Goal: Task Accomplishment & Management: Manage account settings

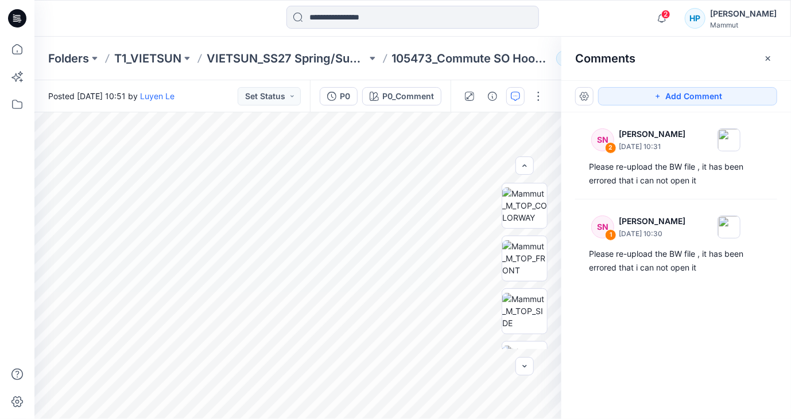
scroll to position [143, 0]
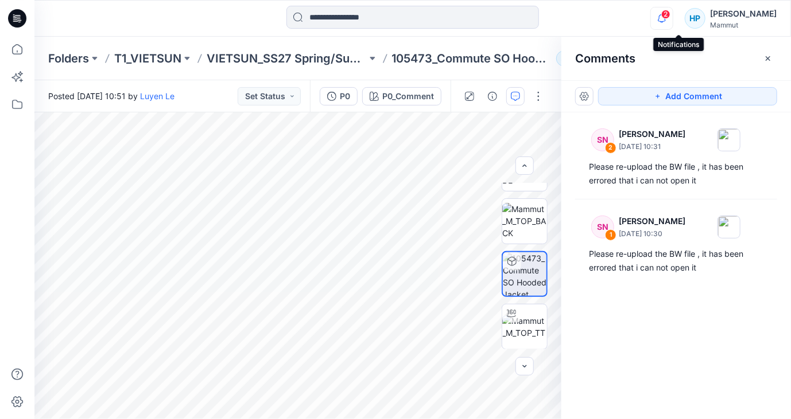
click at [672, 18] on icon "button" at bounding box center [662, 18] width 22 height 23
click at [581, 89] on button "button" at bounding box center [584, 96] width 18 height 18
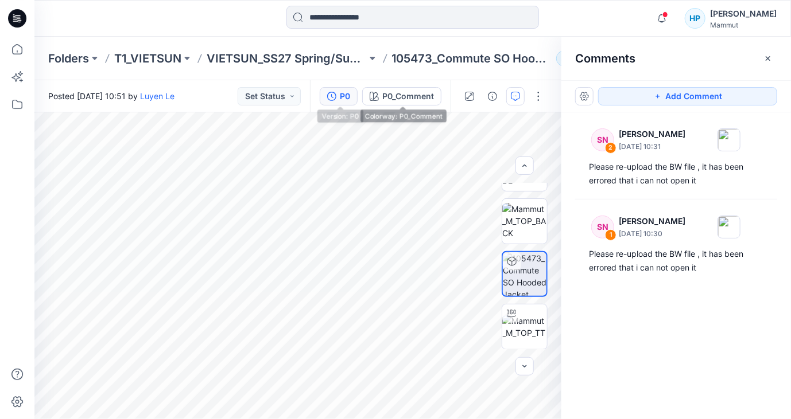
click at [353, 98] on button "P0" at bounding box center [339, 96] width 38 height 18
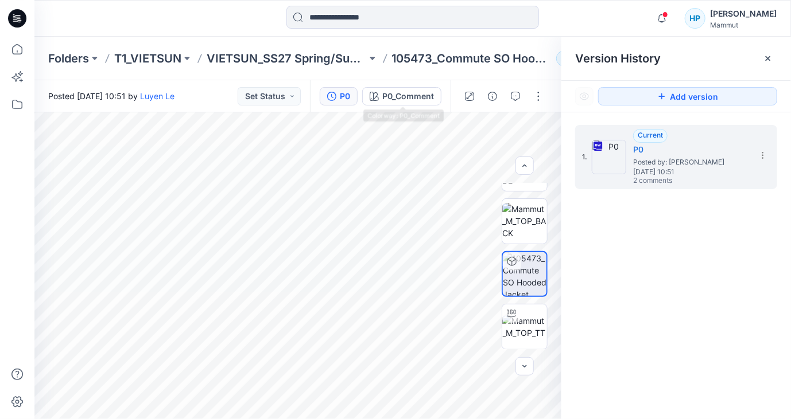
click at [402, 84] on div "P0 P0_Comment" at bounding box center [380, 96] width 141 height 32
click at [403, 89] on button "P0_Comment" at bounding box center [401, 96] width 79 height 18
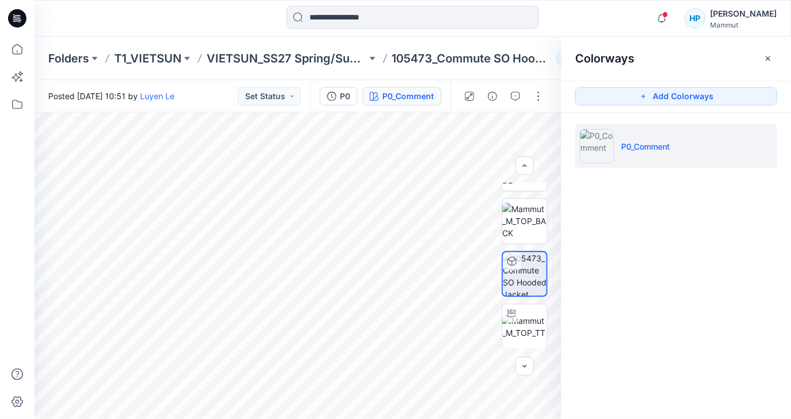
click at [613, 143] on img at bounding box center [596, 146] width 34 height 34
click at [340, 100] on button "P0" at bounding box center [339, 96] width 38 height 18
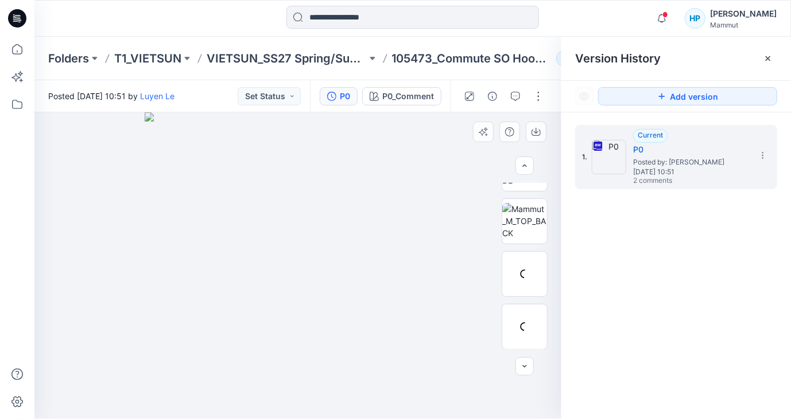
drag, startPoint x: 397, startPoint y: 215, endPoint x: 486, endPoint y: 244, distance: 93.4
click at [397, 217] on img at bounding box center [298, 265] width 307 height 307
click at [764, 153] on icon at bounding box center [762, 155] width 9 height 9
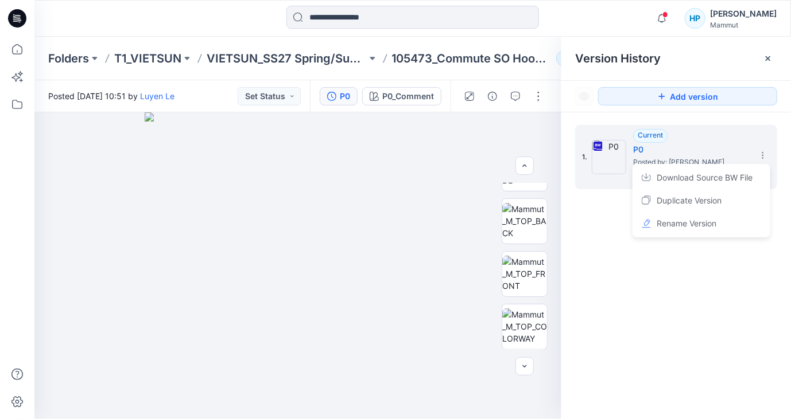
click at [582, 320] on div "1. Current P0 Posted by: Luyen Le Wednesday, August 13, 2025 10:51 2 comments D…" at bounding box center [675, 274] width 229 height 324
click at [434, 214] on img at bounding box center [298, 265] width 307 height 307
click at [605, 228] on div "1. Current P0 Posted by: Luyen Le Wednesday, August 13, 2025 10:51 2 comments" at bounding box center [675, 274] width 229 height 324
drag, startPoint x: 612, startPoint y: 233, endPoint x: 608, endPoint y: 224, distance: 9.3
click at [613, 233] on div "1. Current P0 Posted by: Luyen Le Wednesday, August 13, 2025 10:51 2 comments" at bounding box center [675, 274] width 229 height 324
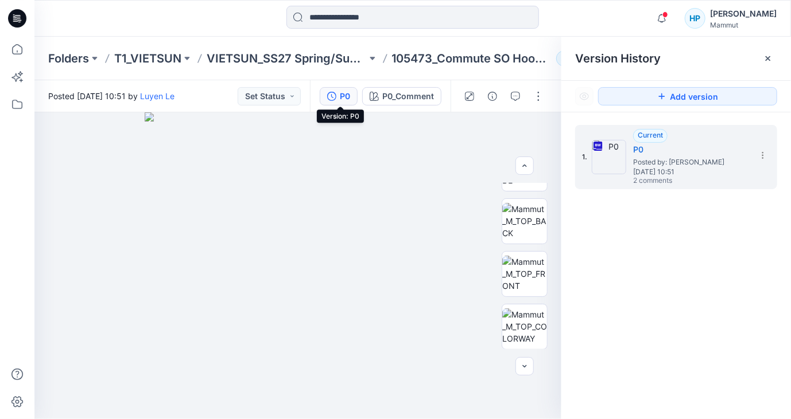
click at [342, 95] on div "P0" at bounding box center [345, 96] width 10 height 13
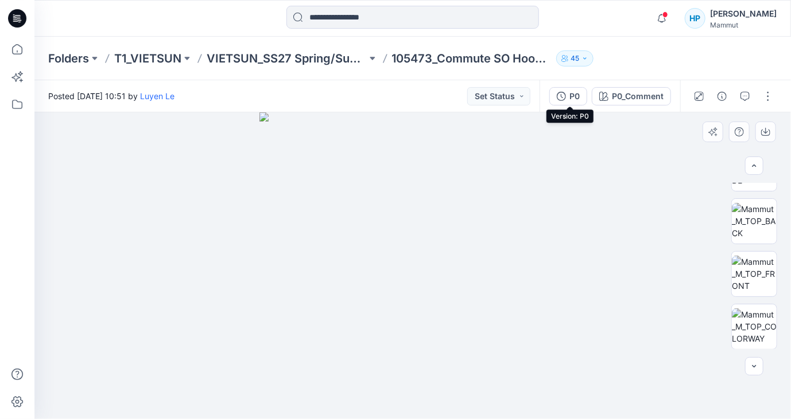
click at [624, 197] on div at bounding box center [412, 265] width 756 height 307
drag, startPoint x: 636, startPoint y: 192, endPoint x: 657, endPoint y: 209, distance: 27.8
click at [636, 192] on div at bounding box center [412, 265] width 756 height 307
drag, startPoint x: 652, startPoint y: 184, endPoint x: 645, endPoint y: 183, distance: 7.5
click at [652, 184] on div at bounding box center [412, 265] width 756 height 307
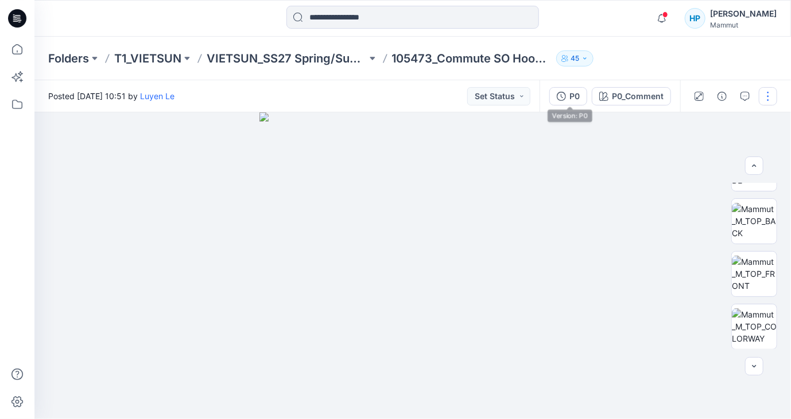
click at [766, 100] on button "button" at bounding box center [767, 96] width 18 height 18
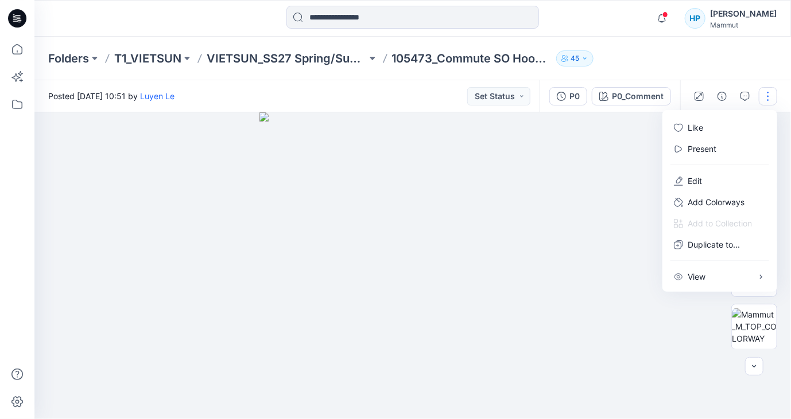
click at [602, 194] on div at bounding box center [412, 265] width 756 height 307
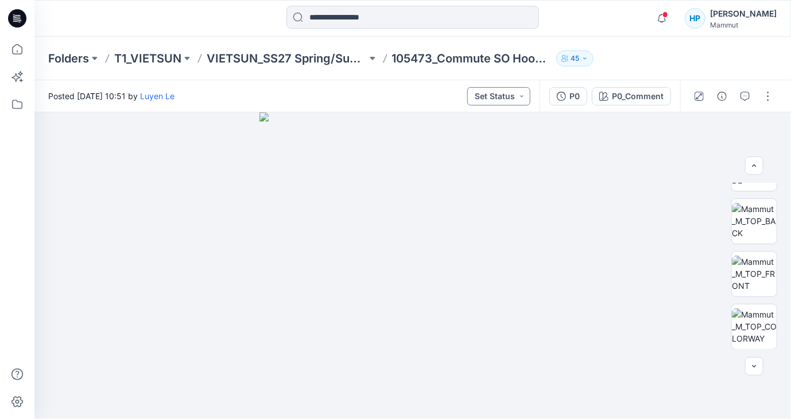
click at [522, 95] on button "Set Status" at bounding box center [498, 96] width 63 height 18
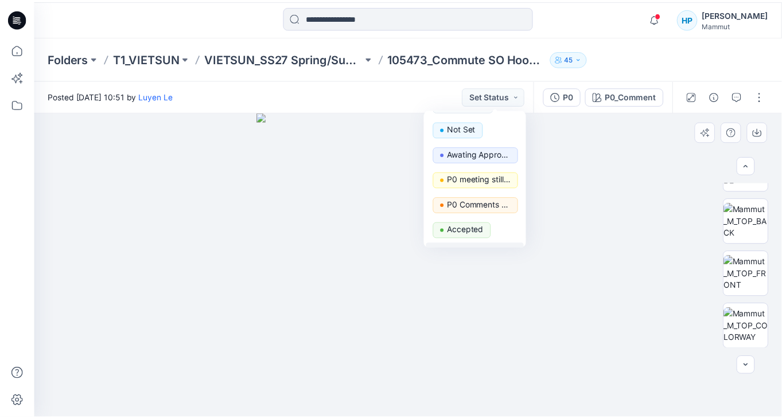
scroll to position [0, 0]
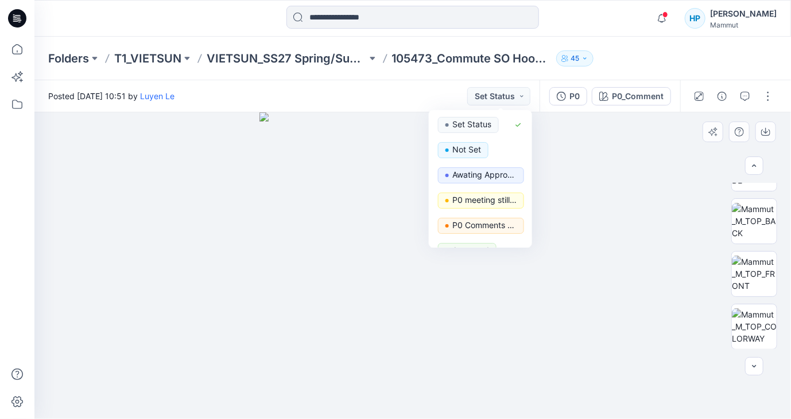
click at [601, 170] on div at bounding box center [412, 265] width 756 height 307
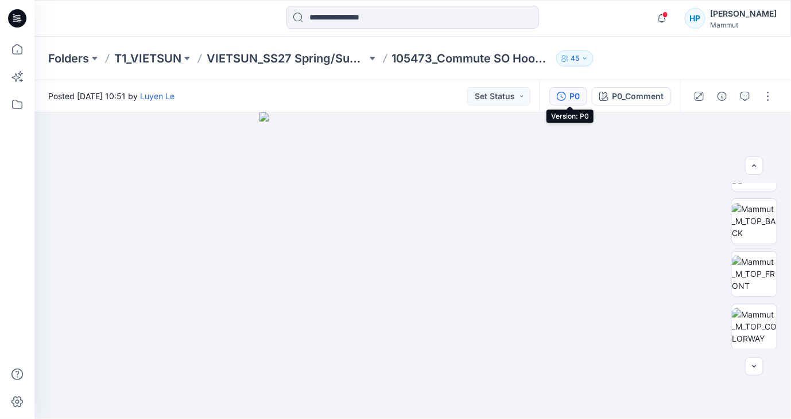
click at [571, 100] on div "P0" at bounding box center [574, 96] width 10 height 13
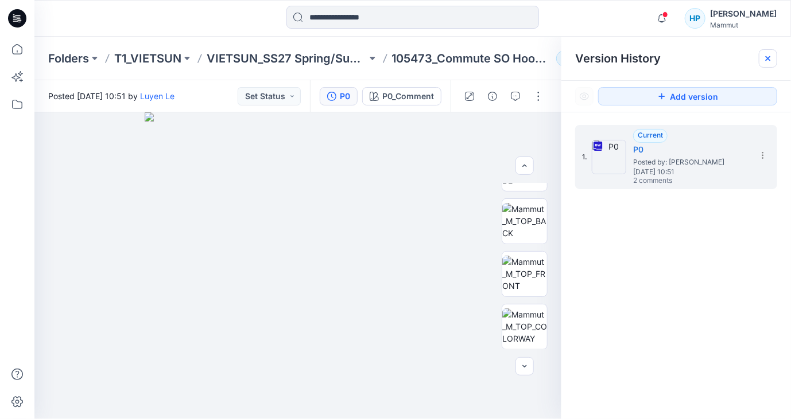
click at [768, 61] on icon at bounding box center [767, 58] width 9 height 9
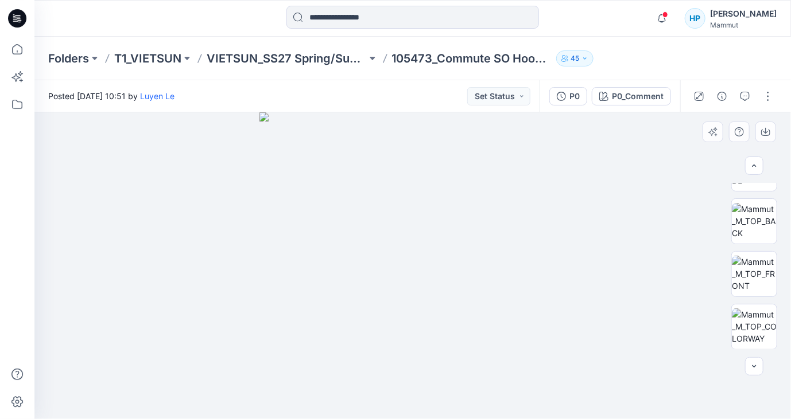
click at [554, 173] on img at bounding box center [412, 265] width 307 height 307
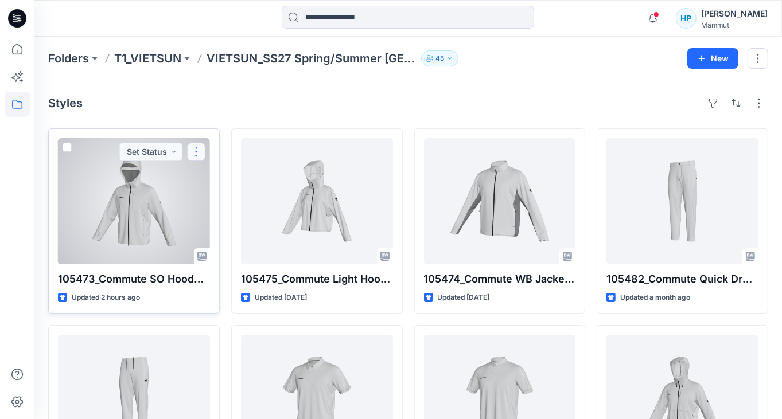
click at [195, 145] on button "button" at bounding box center [196, 152] width 18 height 18
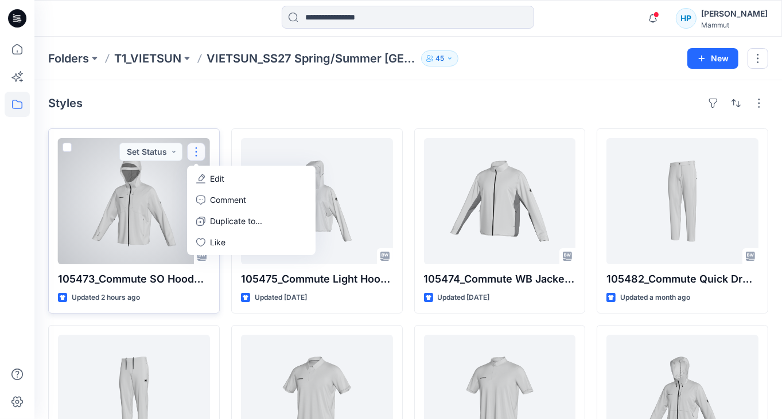
click at [199, 154] on button "button" at bounding box center [196, 152] width 18 height 18
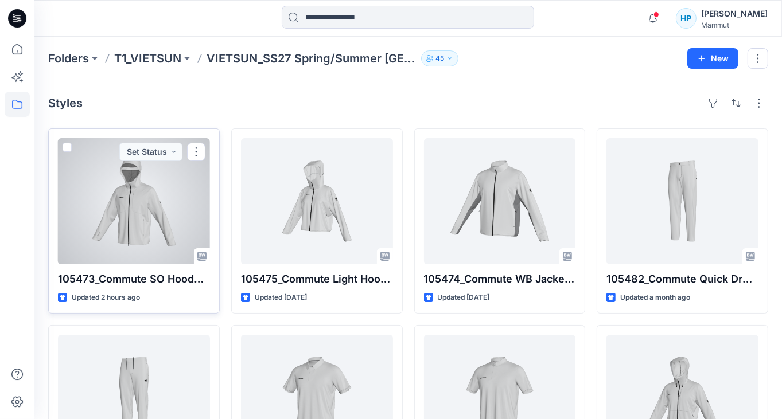
click at [134, 232] on div at bounding box center [134, 201] width 152 height 126
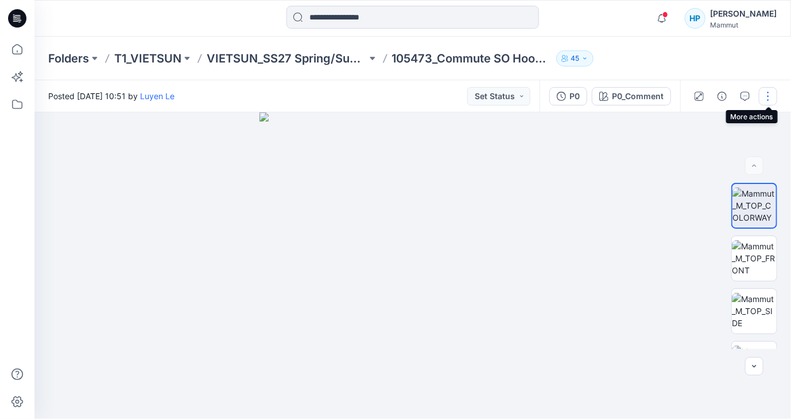
click at [764, 98] on button "button" at bounding box center [767, 96] width 18 height 18
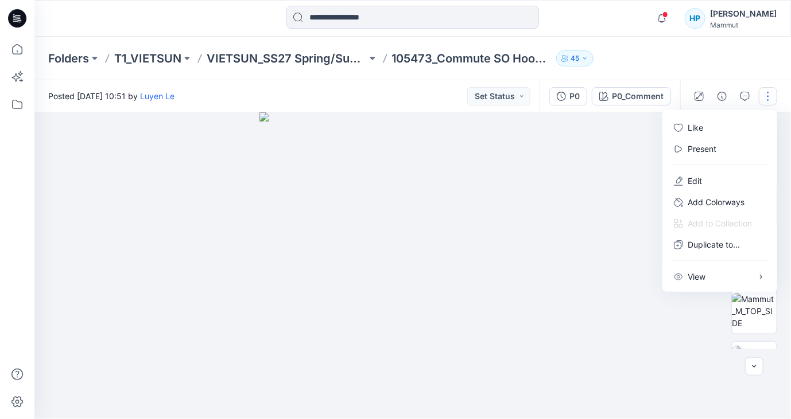
click at [706, 60] on div "Folders T1_VIETSUN VIETSUN_SS27 Spring/Summer CHINA 105473_Commute SO Hooded Ja…" at bounding box center [412, 59] width 756 height 44
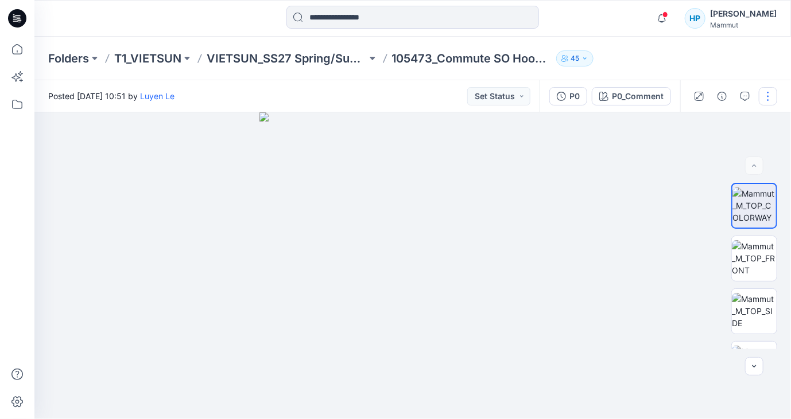
click at [761, 100] on button "button" at bounding box center [767, 96] width 18 height 18
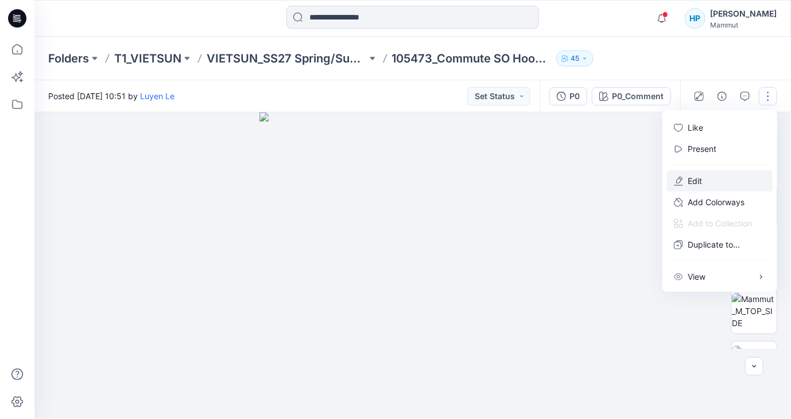
click at [695, 184] on p "Edit" at bounding box center [694, 181] width 14 height 12
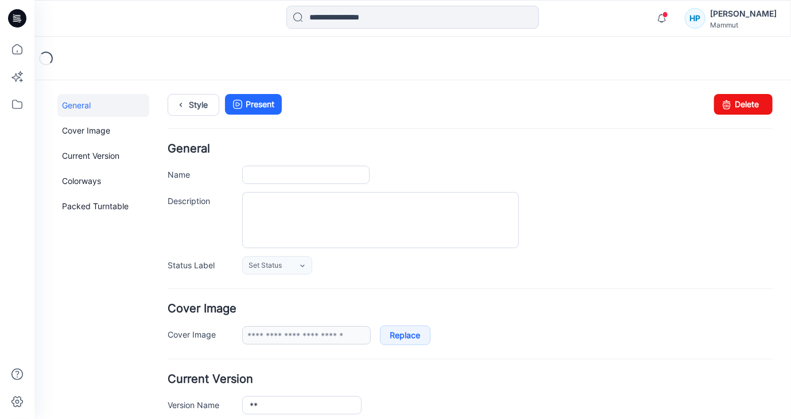
type input "**********"
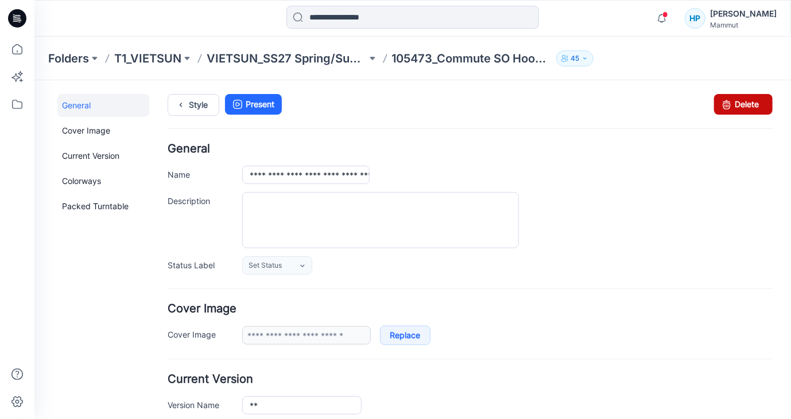
click at [736, 102] on link "Delete" at bounding box center [742, 104] width 59 height 21
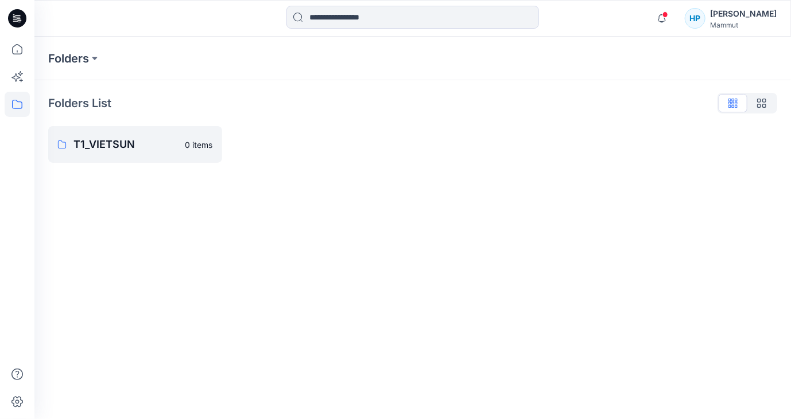
click at [456, 281] on div "Folders Folders List T1_VIETSUN 0 items" at bounding box center [412, 228] width 756 height 383
click at [415, 175] on div "Folders List T1_VIETSUN 0 items" at bounding box center [412, 128] width 756 height 96
click at [143, 142] on p "T1_VIETSUN" at bounding box center [125, 145] width 105 height 16
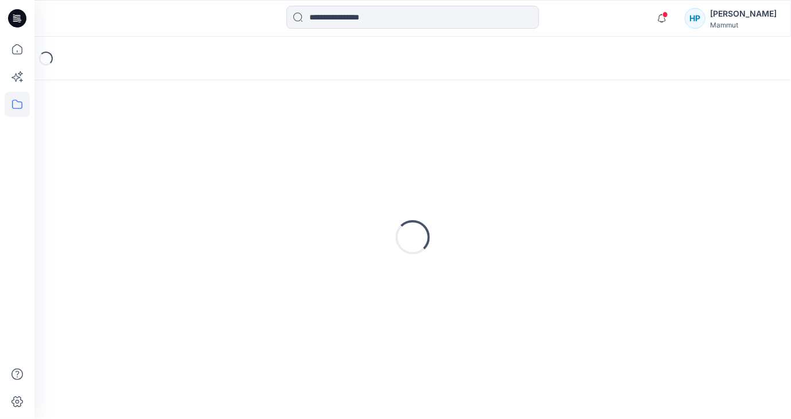
click at [143, 142] on div "Loading..." at bounding box center [412, 237] width 729 height 287
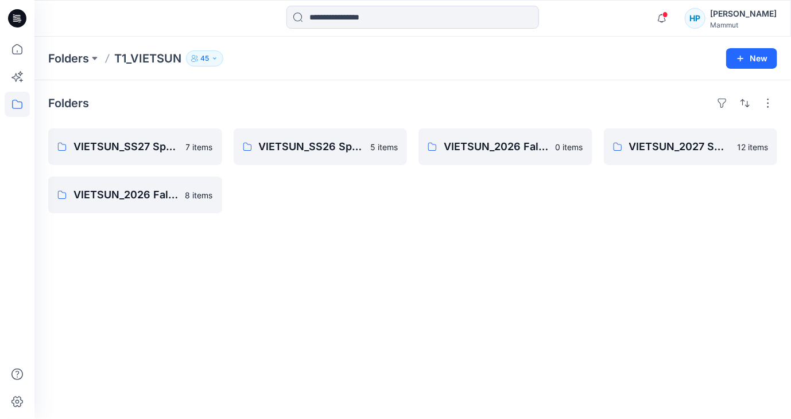
click at [267, 251] on div "Folders VIETSUN_SS27 Spring/Summer CHINA 7 items VIETSUN_2026 Fall/Winter Stand…" at bounding box center [412, 249] width 756 height 339
click at [174, 235] on div "Folders VIETSUN_SS27 Spring/Summer CHINA 7 items VIETSUN_2026 Fall/Winter Stand…" at bounding box center [412, 249] width 756 height 339
click at [611, 197] on div "VIETSUN_2027 Spring/Summer Standard 12 items" at bounding box center [691, 171] width 174 height 85
click at [71, 61] on p "Folders" at bounding box center [68, 58] width 41 height 16
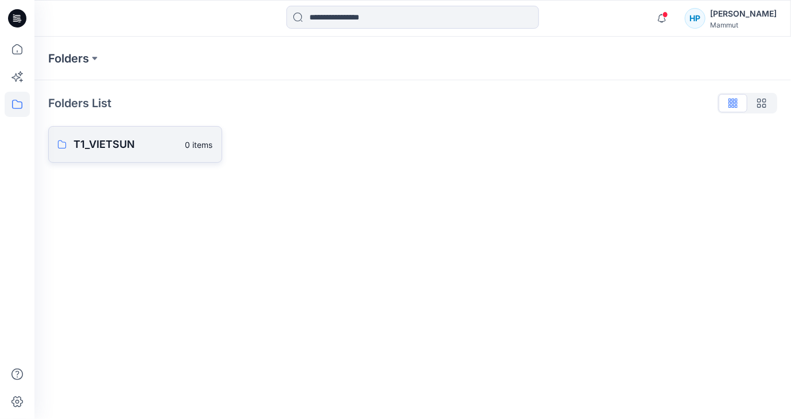
click at [103, 144] on p "T1_VIETSUN" at bounding box center [125, 145] width 105 height 16
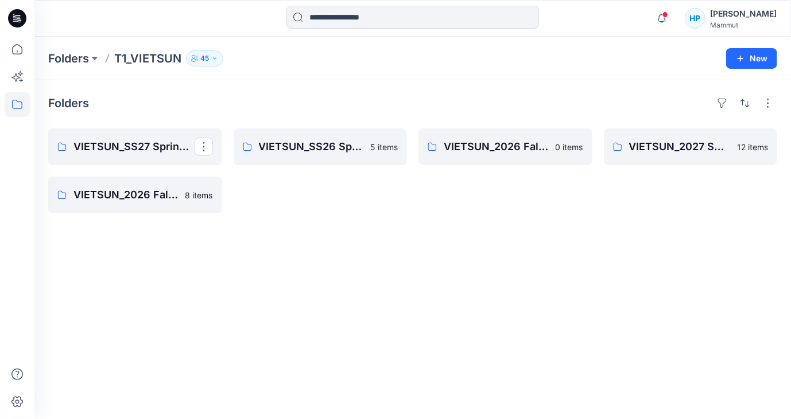
click at [103, 144] on p "VIETSUN_SS27 Spring/Summer [GEOGRAPHIC_DATA]" at bounding box center [133, 147] width 121 height 16
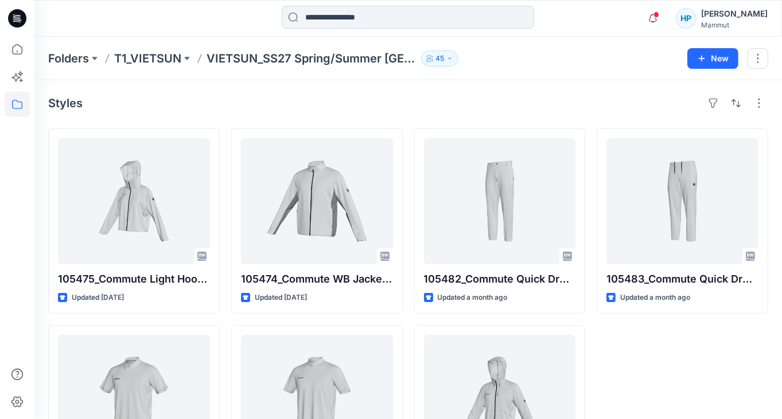
click at [434, 109] on div "Styles" at bounding box center [408, 103] width 720 height 18
click at [713, 386] on div "105483_Commute Quick Dry Knit Pants AF Men Updated a month ago" at bounding box center [683, 320] width 172 height 382
click at [664, 18] on icon "button" at bounding box center [653, 18] width 22 height 23
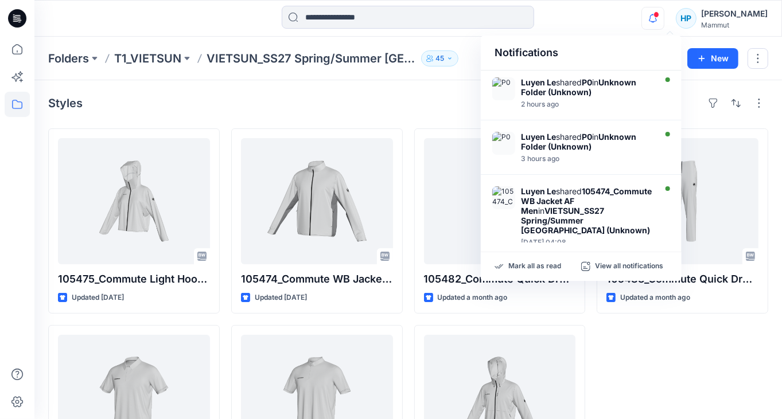
click at [638, 55] on div "Notifications" at bounding box center [581, 53] width 201 height 35
click at [388, 100] on div "Styles" at bounding box center [408, 103] width 720 height 18
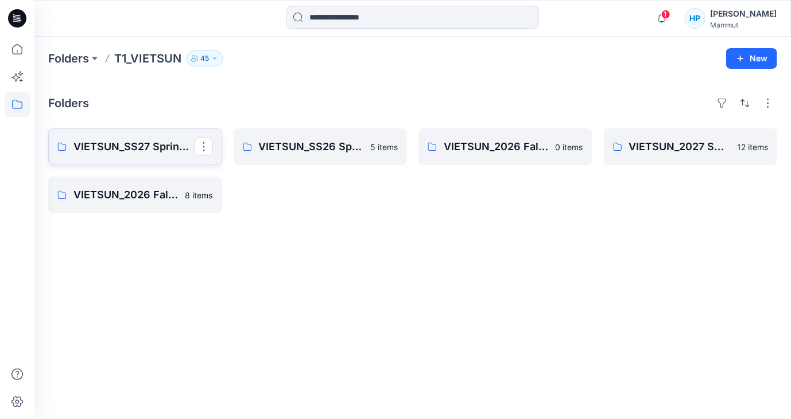
click at [138, 137] on link "VIETSUN_SS27 Spring/Summer [GEOGRAPHIC_DATA]" at bounding box center [135, 147] width 174 height 37
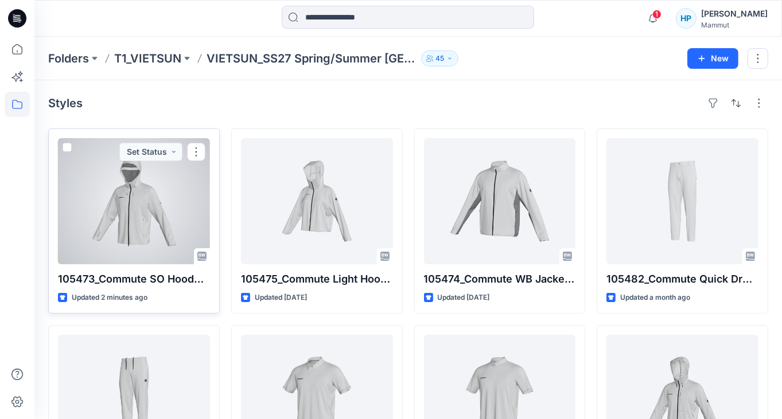
click at [129, 216] on div at bounding box center [134, 201] width 152 height 126
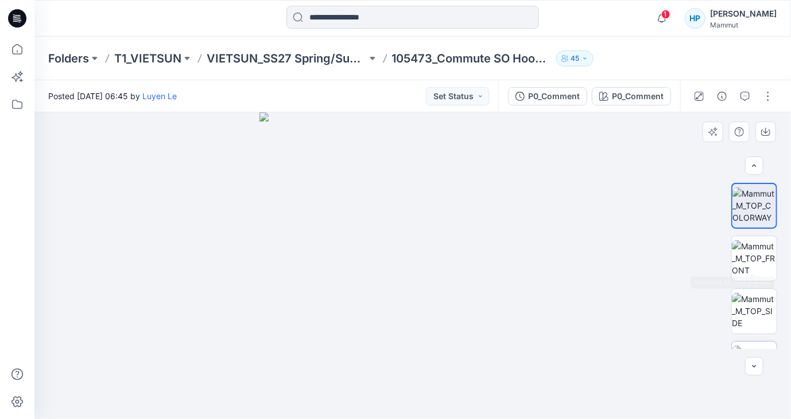
scroll to position [143, 0]
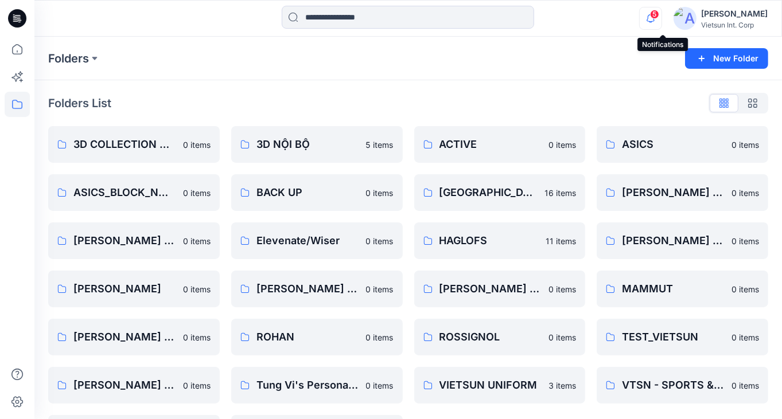
click at [656, 17] on icon "button" at bounding box center [651, 18] width 22 height 23
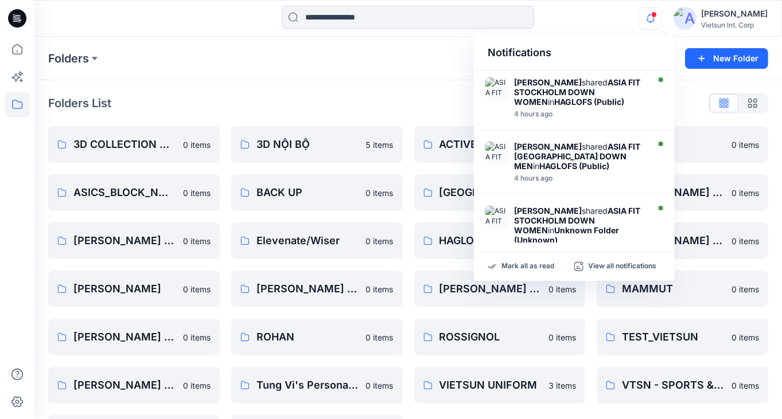
click at [365, 84] on div "Folders List 3D COLLECTION SS23-[DEMOGRAPHIC_DATA] 0 items ASICS_BLOCK_NỘI BỘ 0…" at bounding box center [408, 273] width 748 height 386
